Goal: Navigation & Orientation: Understand site structure

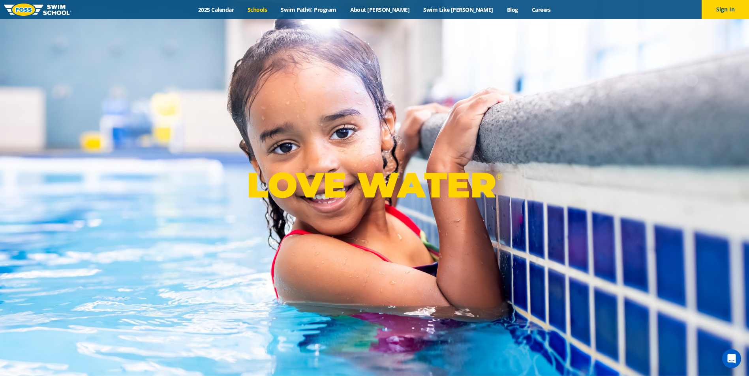
click at [274, 10] on link "Schools" at bounding box center [257, 9] width 33 height 7
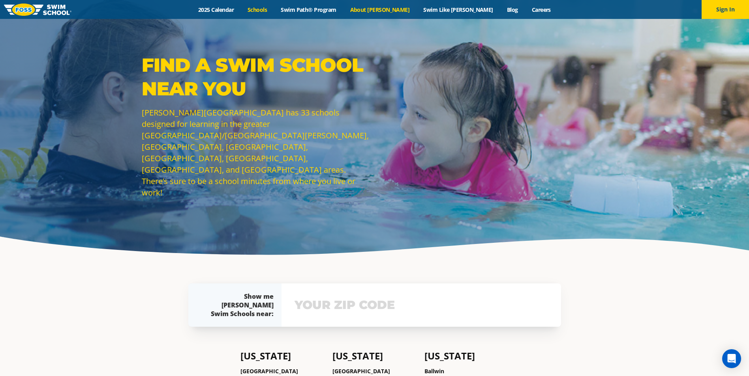
click at [383, 9] on link "About [PERSON_NAME]" at bounding box center [379, 9] width 73 height 7
